Goal: Navigation & Orientation: Find specific page/section

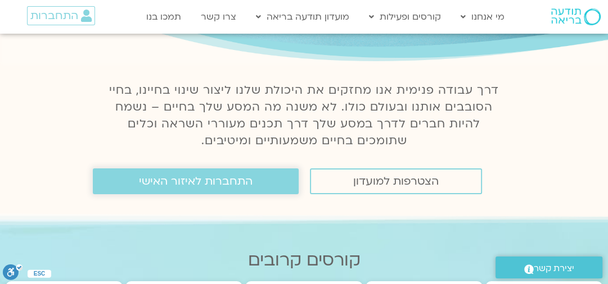
click at [227, 186] on span "התחברות לאיזור האישי" at bounding box center [196, 181] width 114 height 12
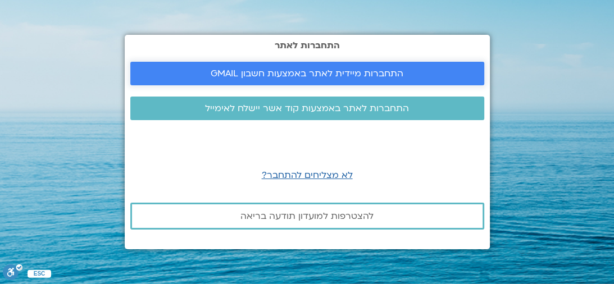
click at [284, 74] on span "התחברות מיידית לאתר באמצעות חשבון GMAIL" at bounding box center [307, 74] width 193 height 10
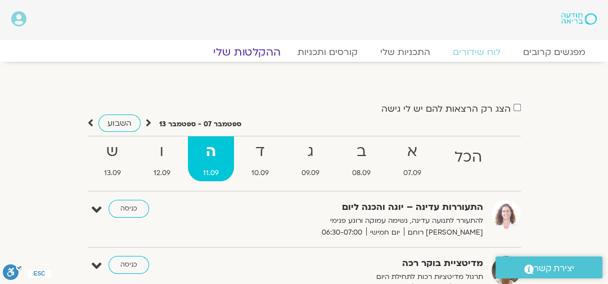
click at [263, 55] on link "ההקלטות שלי" at bounding box center [247, 52] width 94 height 13
